Goal: Task Accomplishment & Management: Use online tool/utility

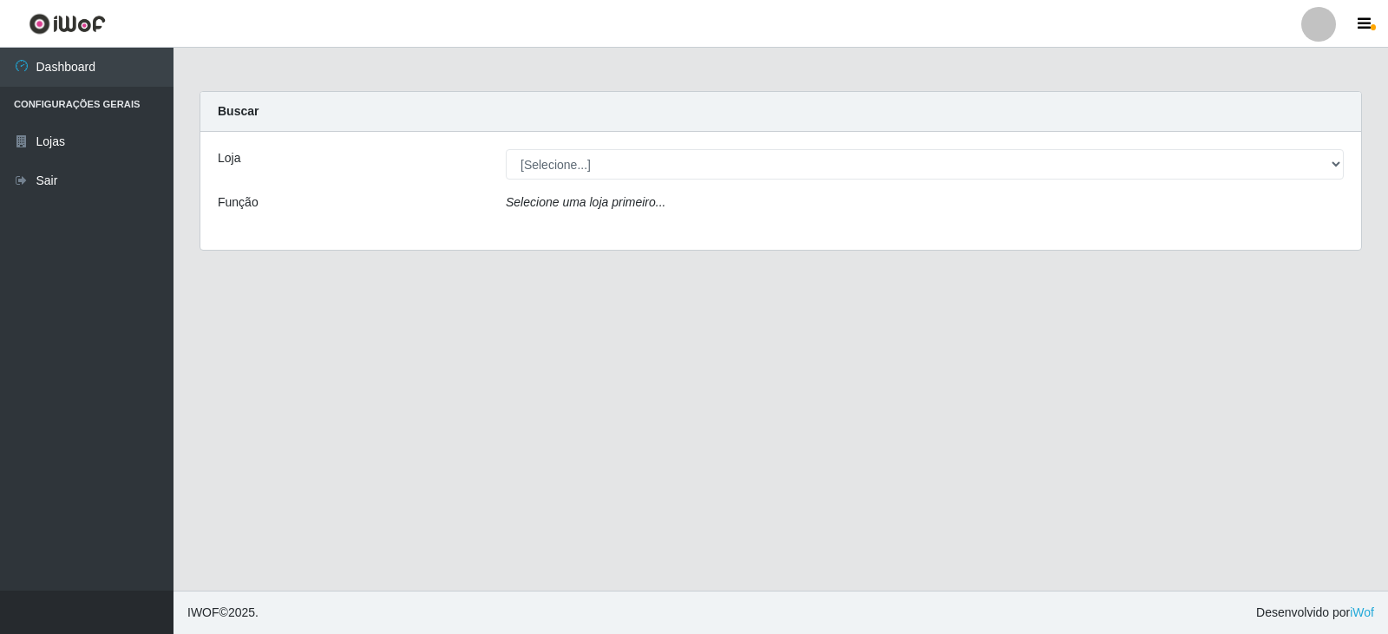
click at [367, 66] on main "Carregando... Buscar Loja [Selecione...] SuperFácil Atacado - Nova Betânia Funç…" at bounding box center [781, 319] width 1215 height 543
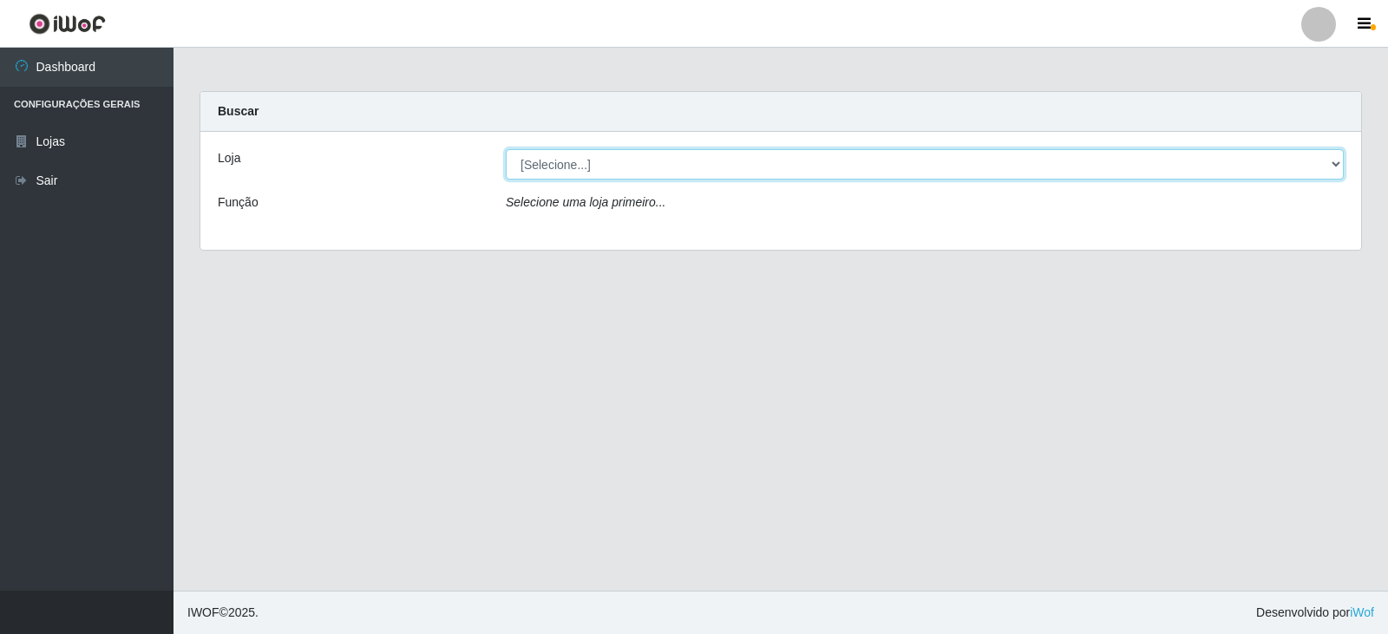
click at [531, 167] on select "[Selecione...] SuperFácil Atacado - [GEOGRAPHIC_DATA]" at bounding box center [925, 164] width 838 height 30
select select "504"
click at [506, 149] on select "[Selecione...] SuperFácil Atacado - [GEOGRAPHIC_DATA]" at bounding box center [925, 164] width 838 height 30
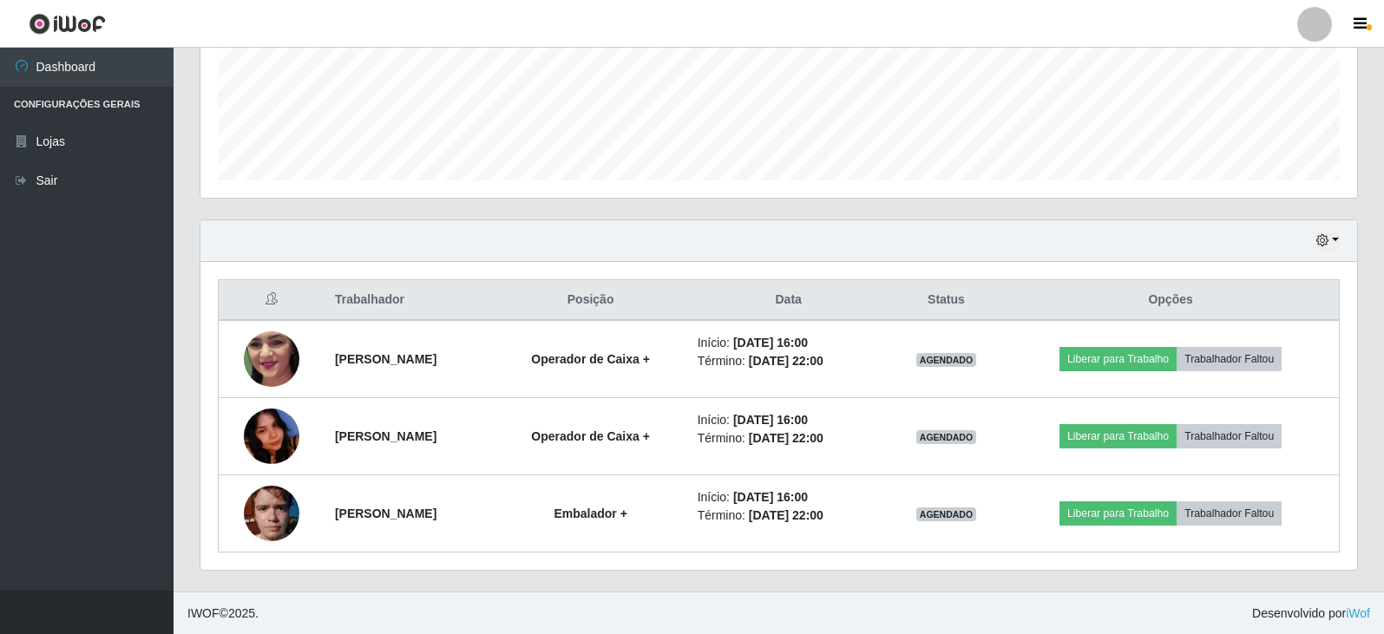
scroll to position [441, 0]
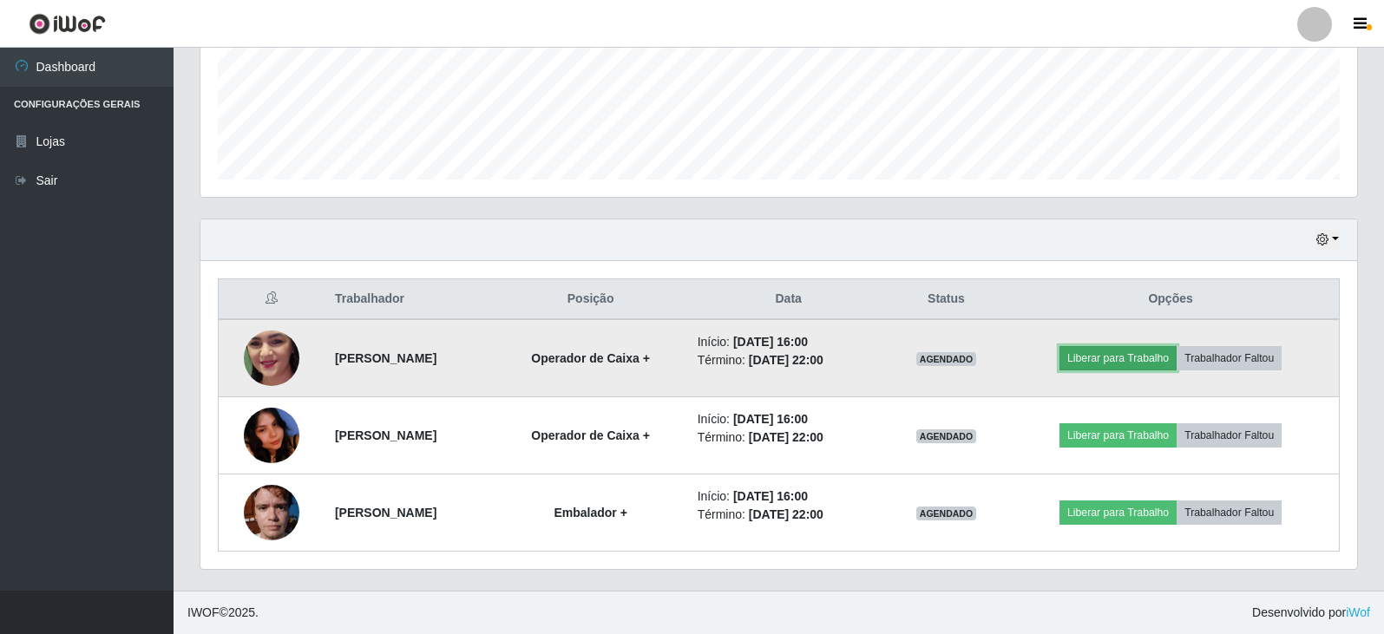
click at [1162, 358] on button "Liberar para Trabalho" at bounding box center [1117, 358] width 117 height 24
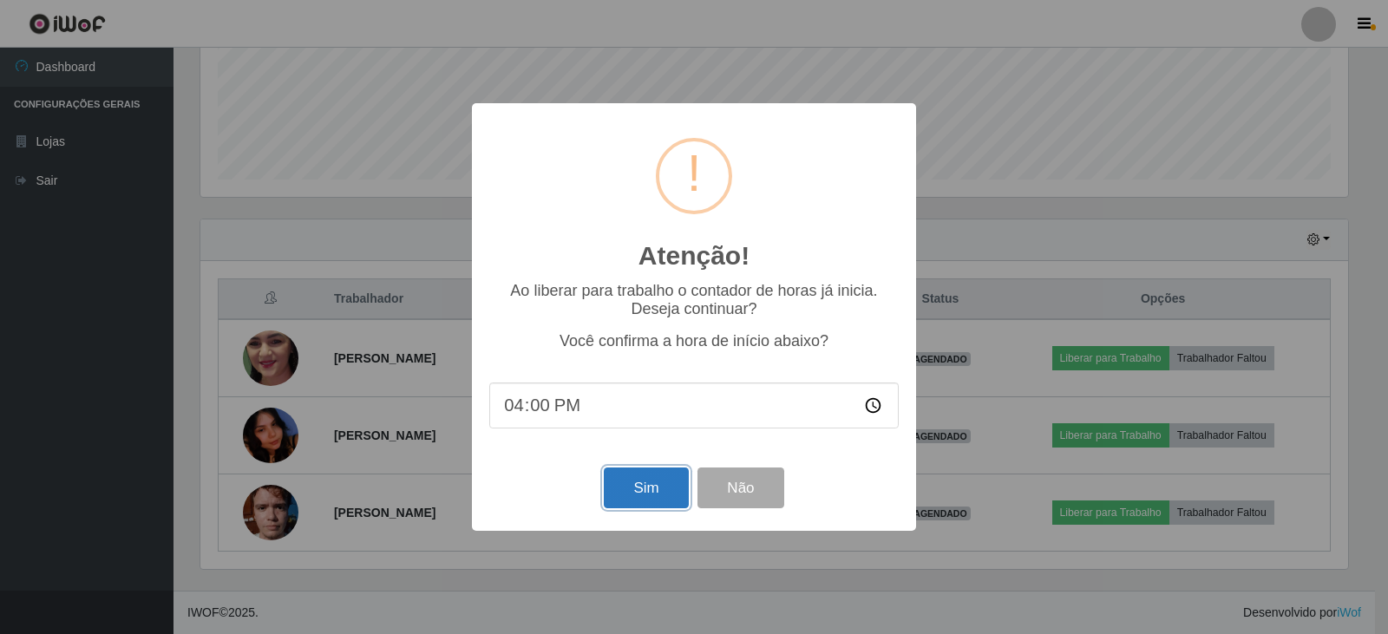
click at [674, 486] on button "Sim" at bounding box center [646, 488] width 84 height 41
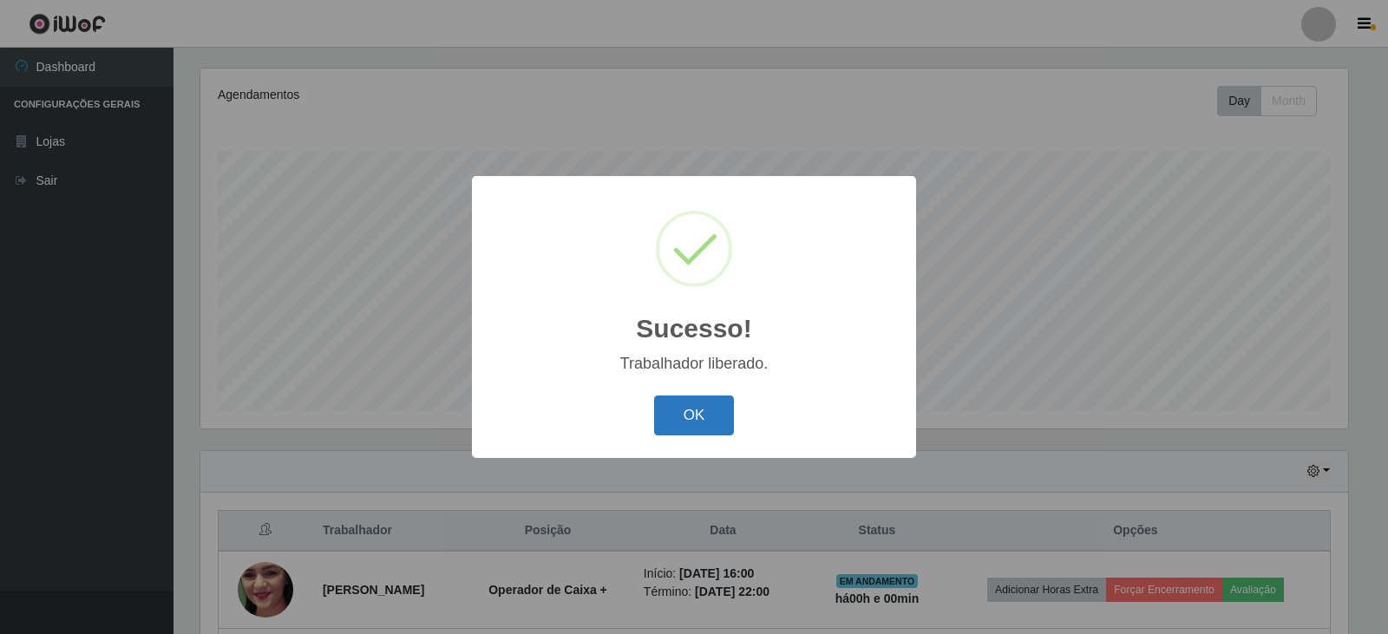
click at [698, 419] on button "OK" at bounding box center [694, 416] width 81 height 41
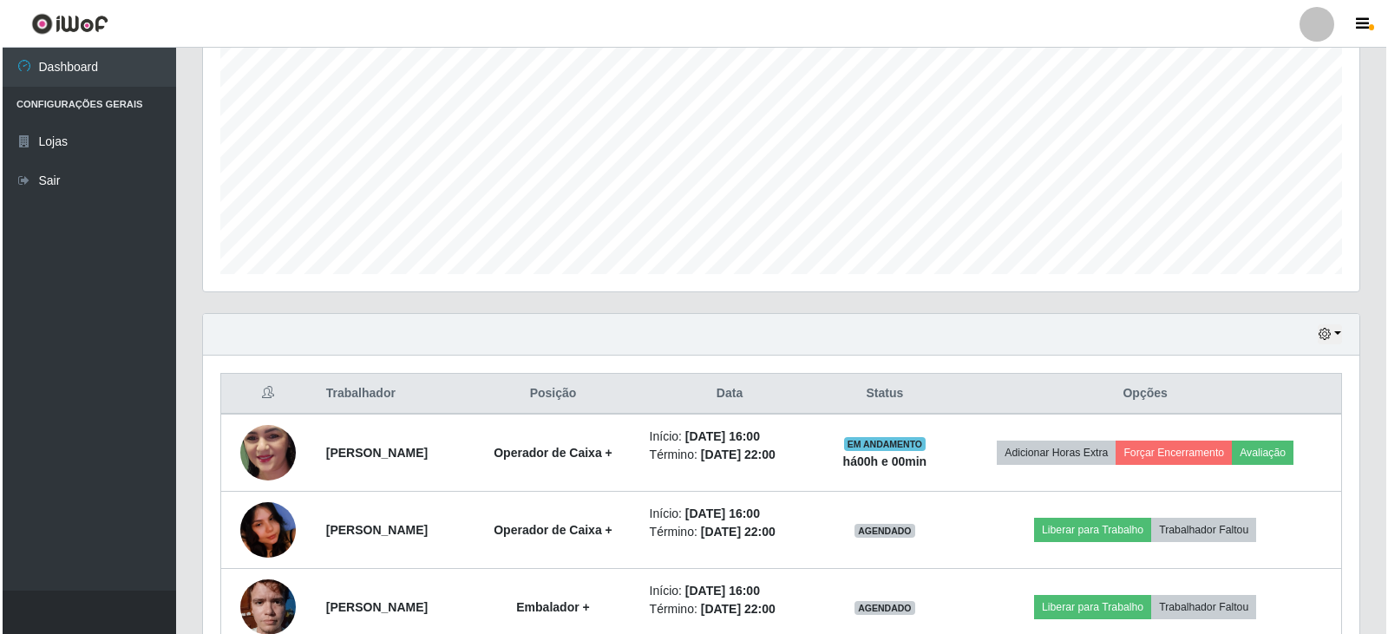
scroll to position [441, 0]
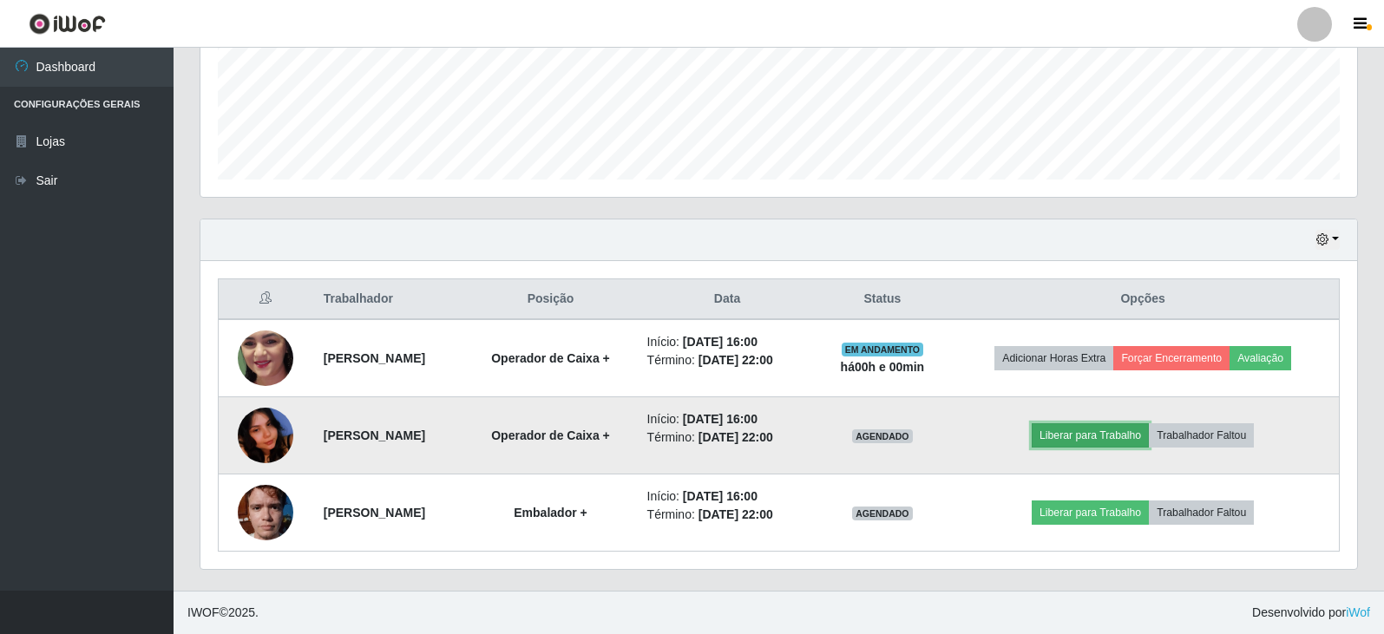
click at [1122, 430] on button "Liberar para Trabalho" at bounding box center [1090, 435] width 117 height 24
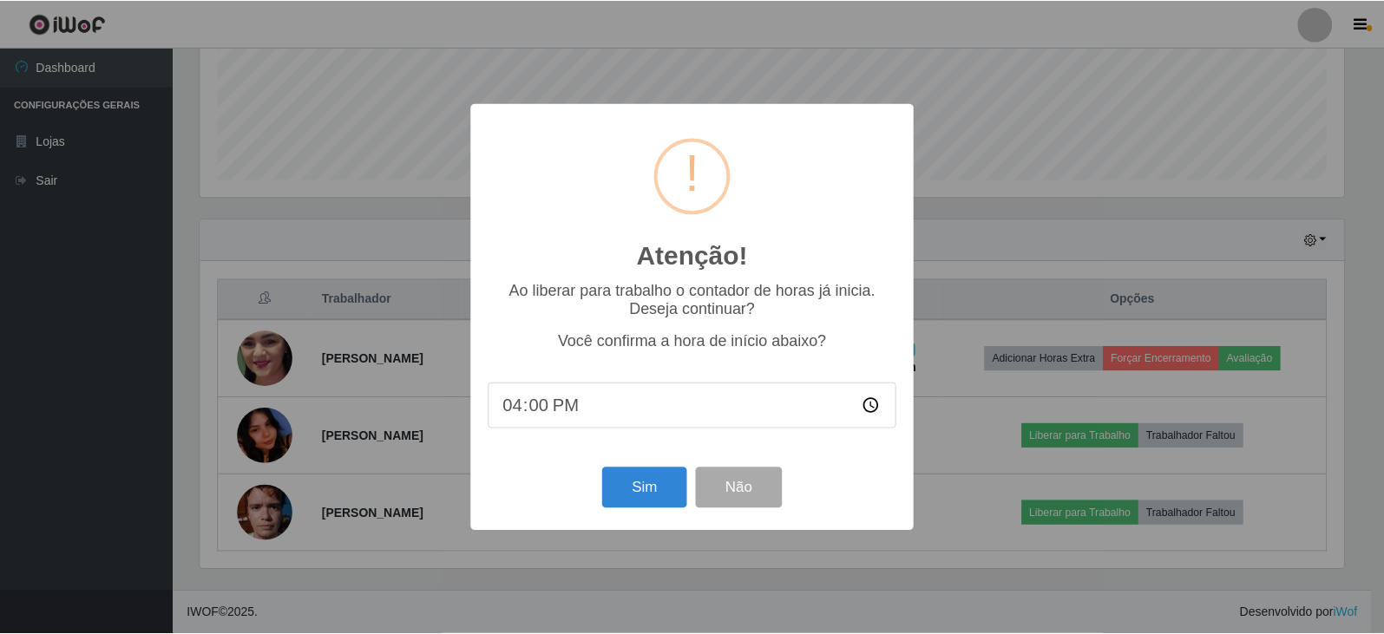
scroll to position [360, 1148]
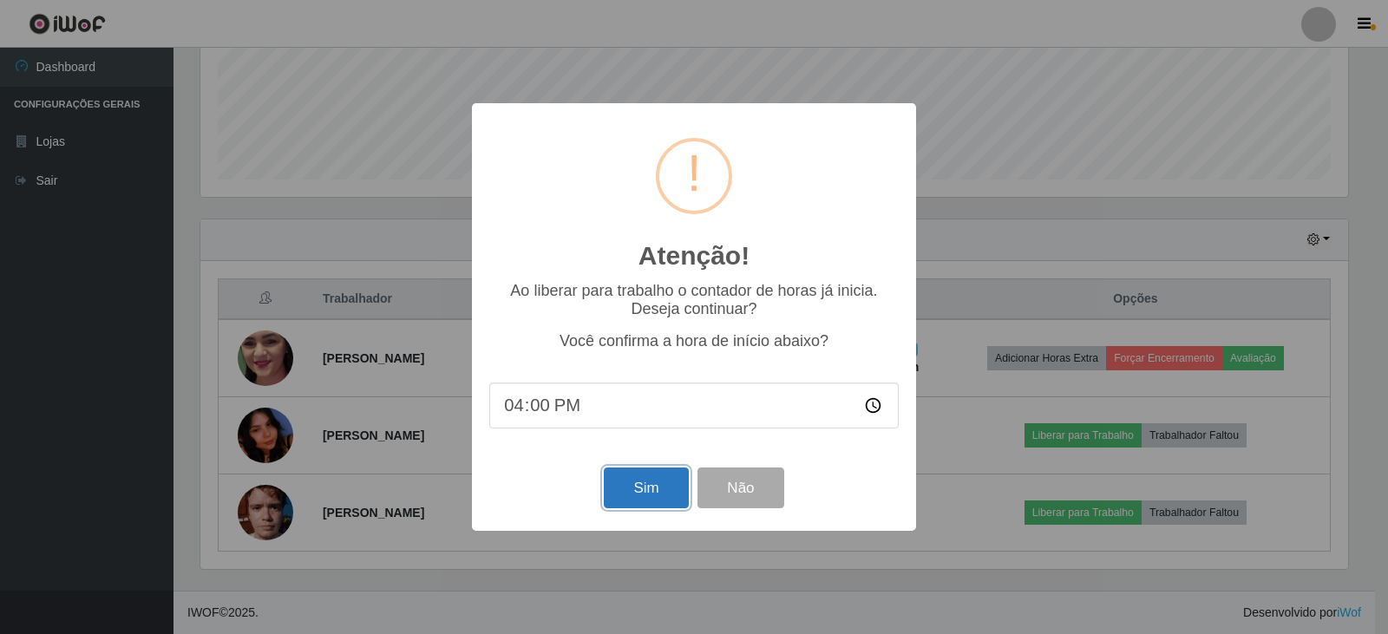
click at [676, 492] on button "Sim" at bounding box center [646, 488] width 84 height 41
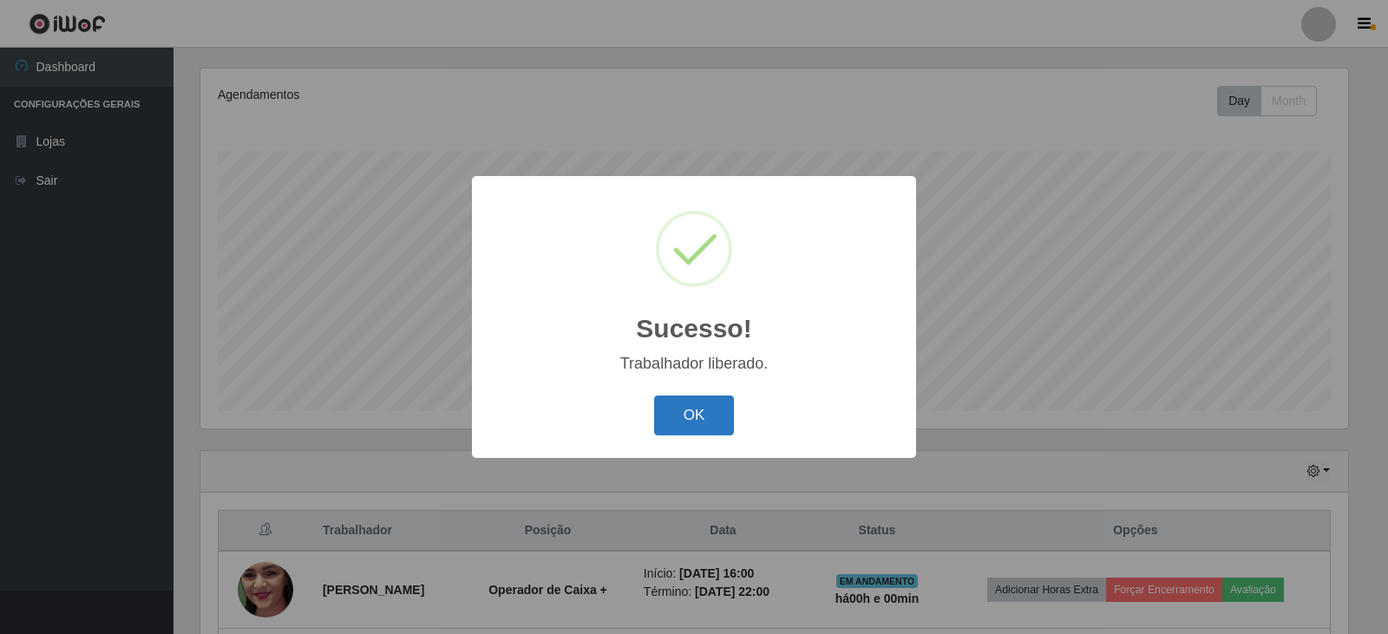
click at [702, 422] on button "OK" at bounding box center [694, 416] width 81 height 41
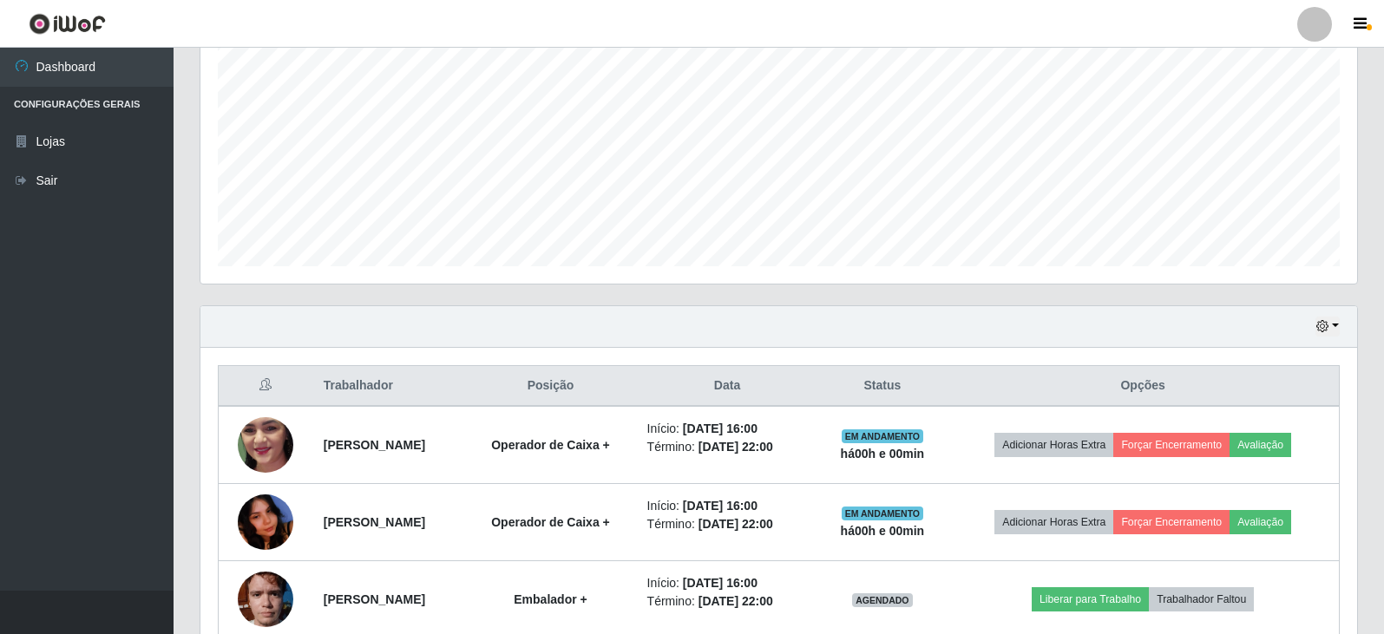
scroll to position [441, 0]
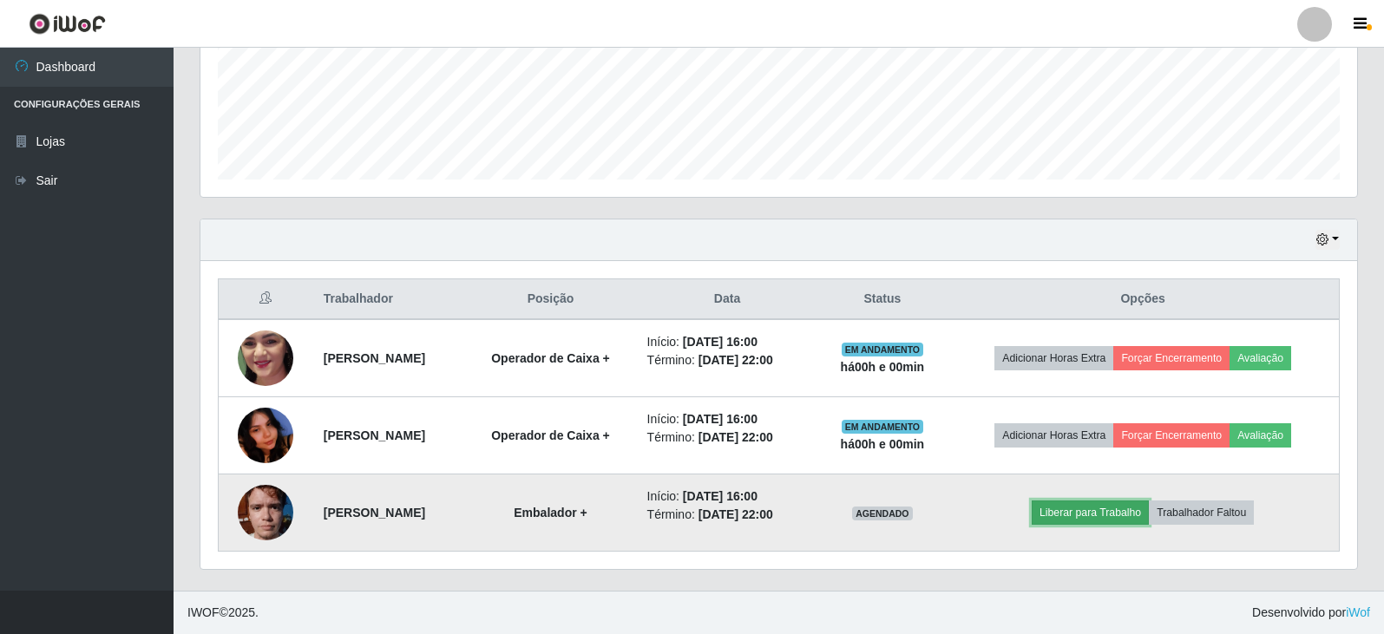
click at [1123, 514] on button "Liberar para Trabalho" at bounding box center [1090, 513] width 117 height 24
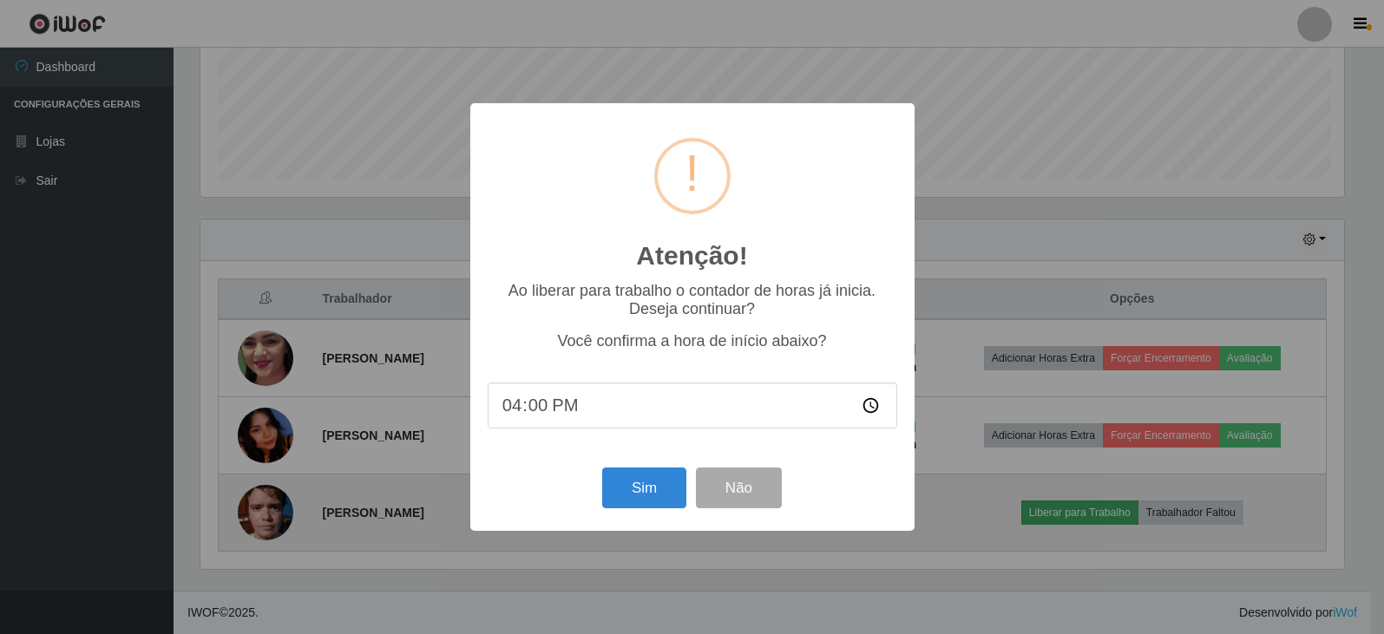
scroll to position [360, 1148]
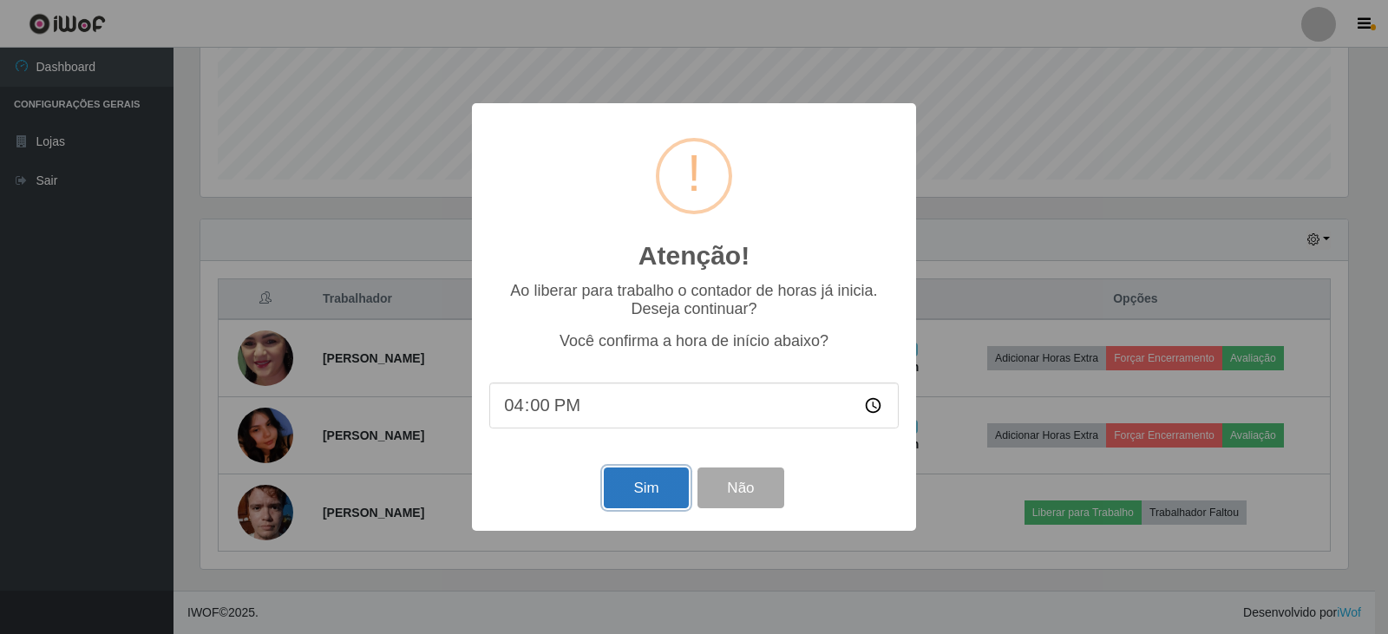
click at [639, 483] on button "Sim" at bounding box center [646, 488] width 84 height 41
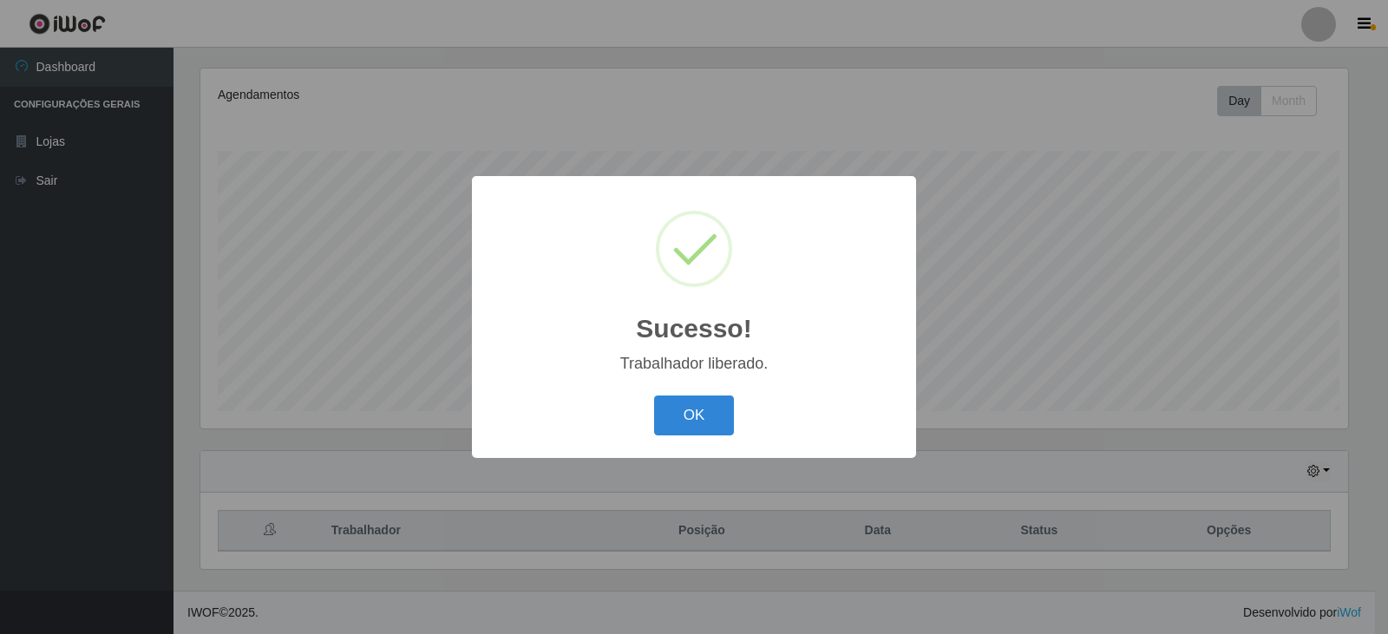
scroll to position [0, 0]
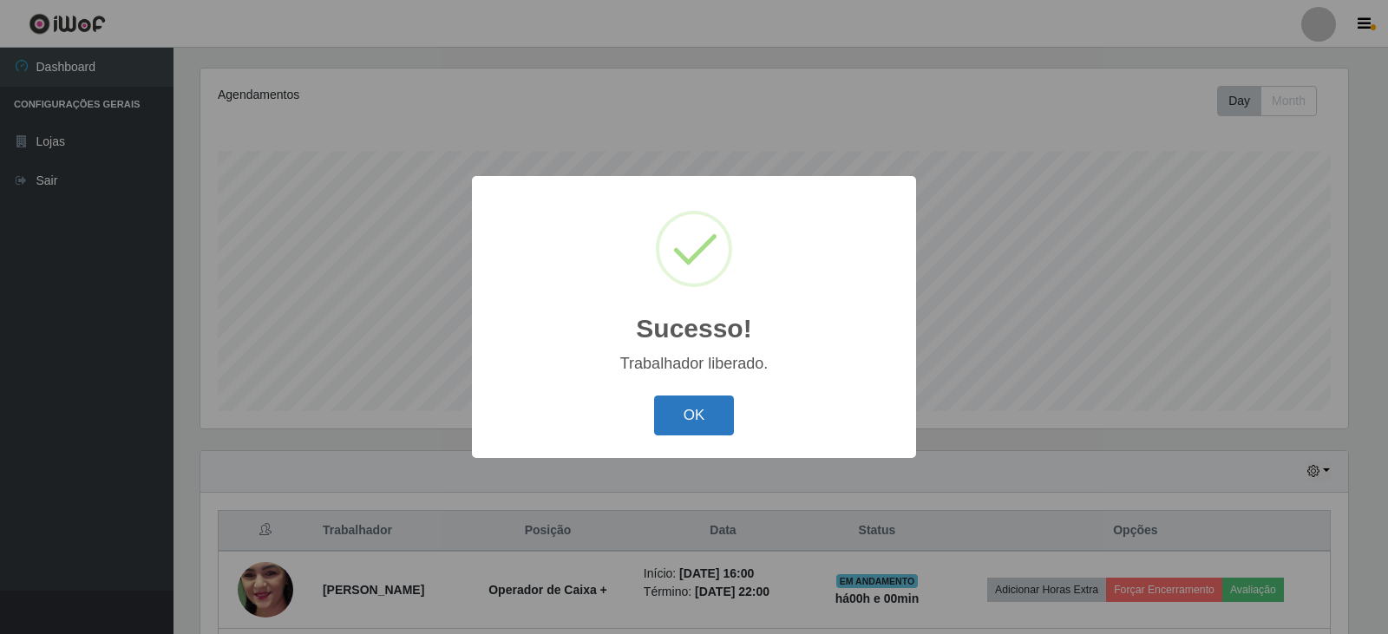
click at [698, 420] on button "OK" at bounding box center [694, 416] width 81 height 41
